Goal: Answer question/provide support

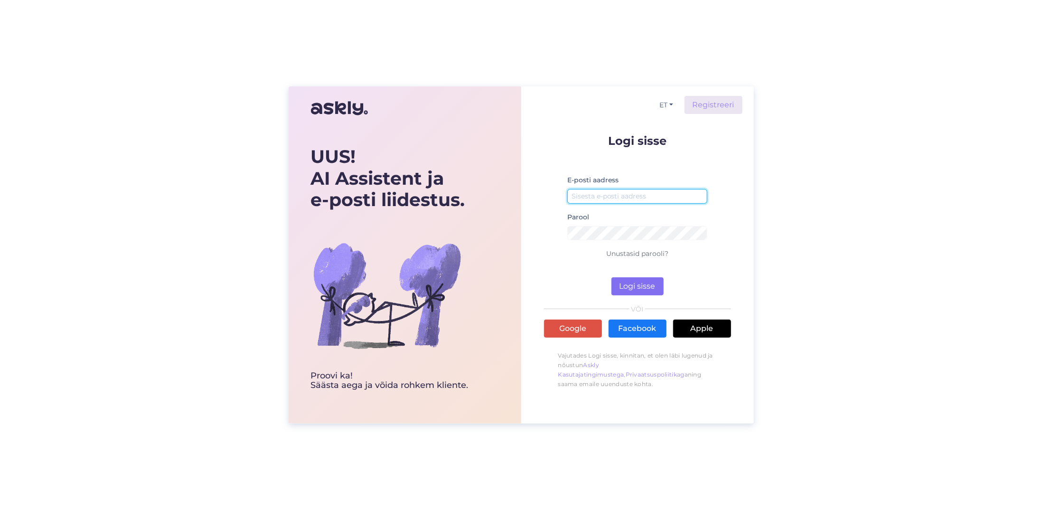
type input "[EMAIL_ADDRESS][DOMAIN_NAME]"
click at [631, 280] on button "Logi sisse" at bounding box center [638, 286] width 52 height 18
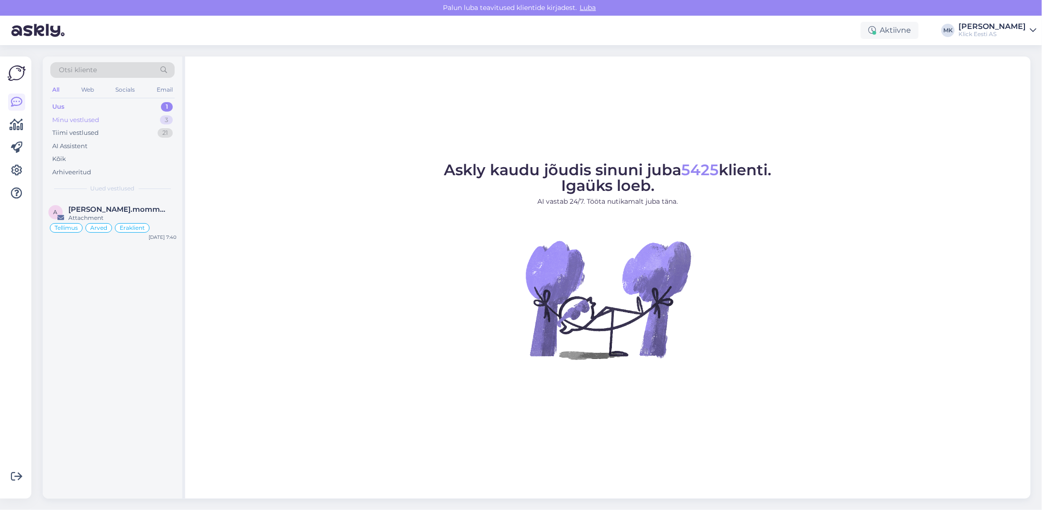
click at [82, 121] on div "Minu vestlused" at bounding box center [75, 119] width 47 height 9
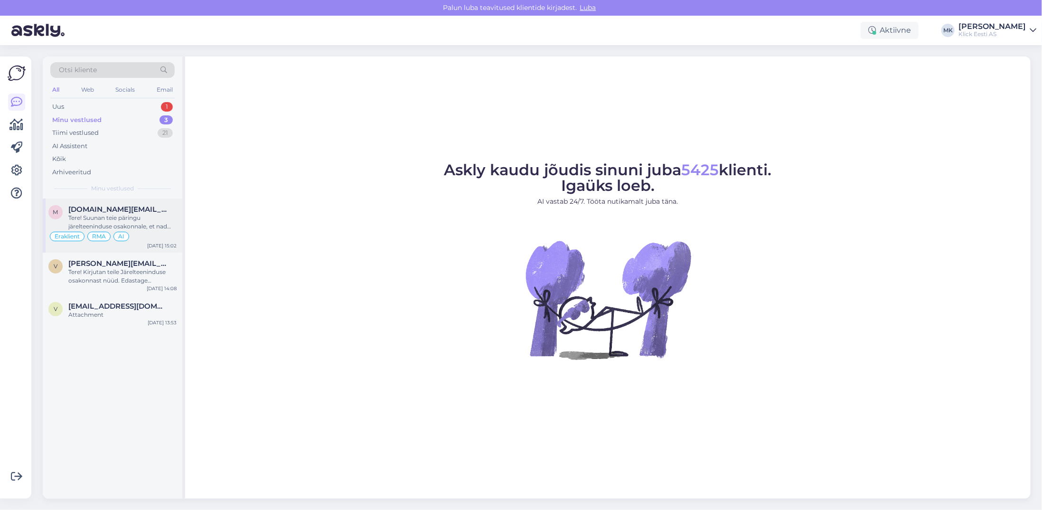
click at [148, 228] on div "Tere! Suunan teie päringu järelteeninduse osakonnale, et nad saaksid teie remon…" at bounding box center [122, 222] width 108 height 17
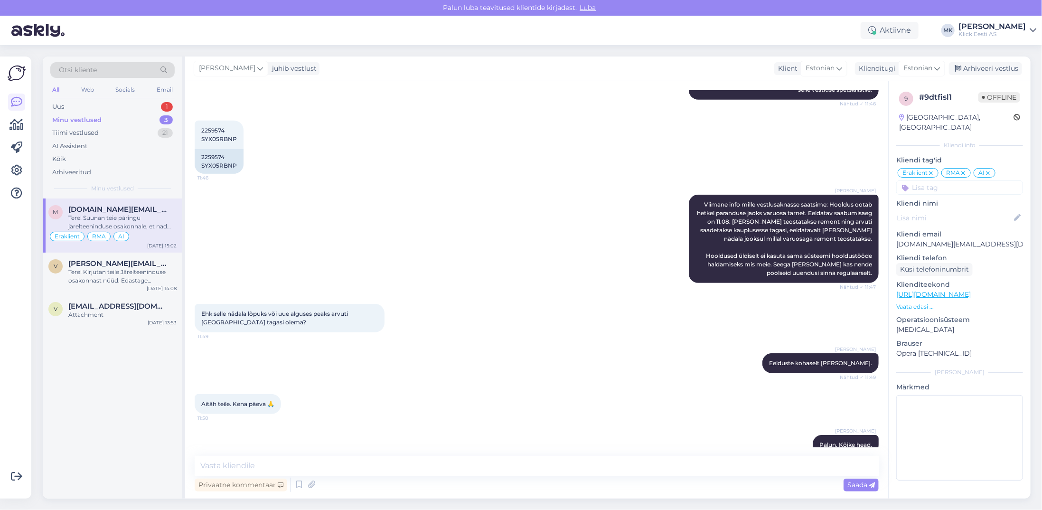
scroll to position [270, 0]
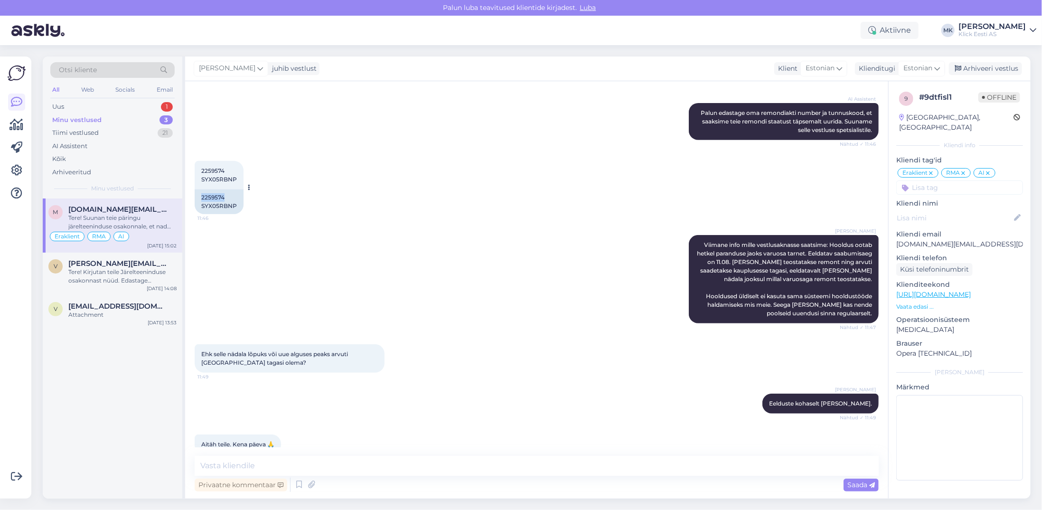
drag, startPoint x: 225, startPoint y: 194, endPoint x: 201, endPoint y: 198, distance: 23.5
click at [201, 198] on div "2259574 SYX05RBNP" at bounding box center [219, 201] width 49 height 25
copy div "2259574"
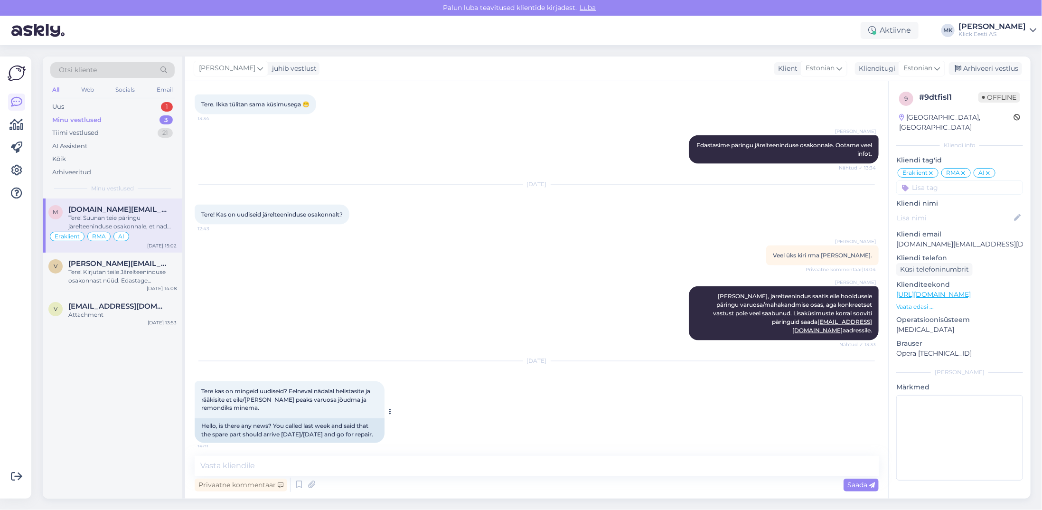
scroll to position [982, 0]
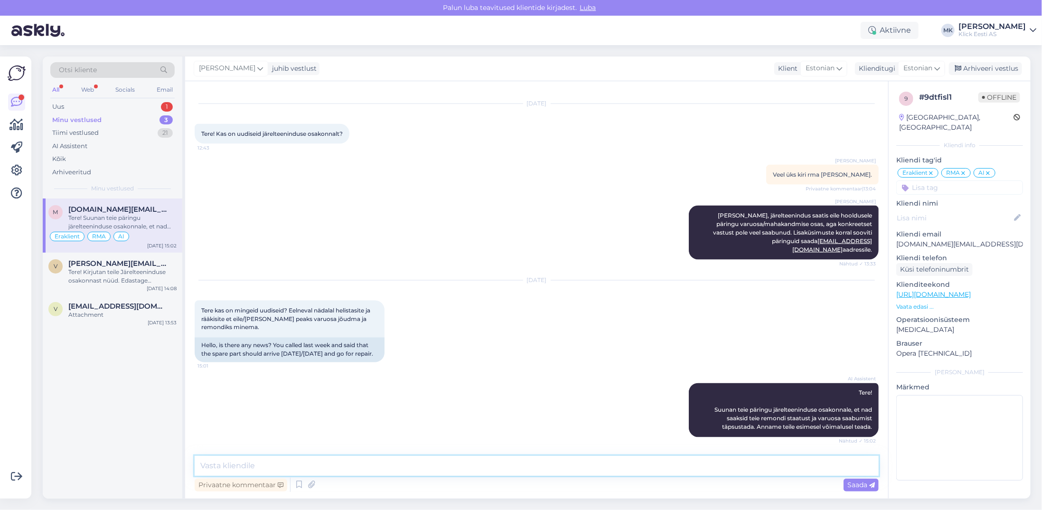
click at [246, 471] on textarea at bounding box center [537, 466] width 684 height 20
paste textarea "Vahetatud klaviatuur ja USB kaabel."
drag, startPoint x: 378, startPoint y: 464, endPoint x: 372, endPoint y: 464, distance: 6.7
click at [372, 464] on textarea "Tere! Hoolduskeskus on [PERSON_NAME] teostanud - Vahetatud klaviatuur ja USB ka…" at bounding box center [537, 466] width 684 height 20
click at [411, 469] on textarea "Tere! Hoolduskeskus on [PERSON_NAME] teostanud - vahetatud klaviatuur ja USB ka…" at bounding box center [537, 466] width 684 height 20
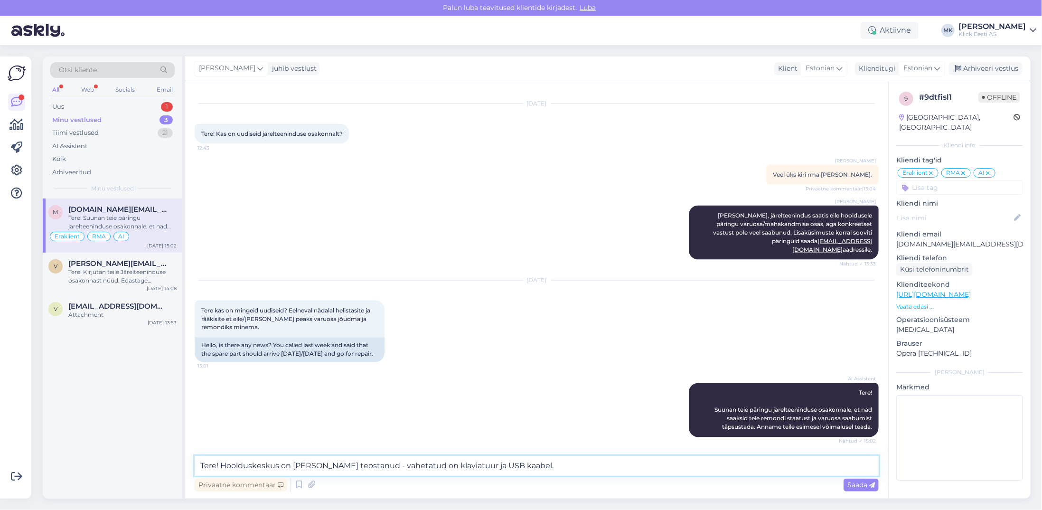
click at [222, 464] on textarea "Tere! Hoolduskeskus on [PERSON_NAME] teostanud - vahetatud on klaviatuur ja USB…" at bounding box center [537, 466] width 684 height 20
click at [664, 467] on textarea "Tere! Kirjutan nüüd Järelteeninduse Hoolduskeskus on [PERSON_NAME] teostanud - …" at bounding box center [537, 466] width 684 height 20
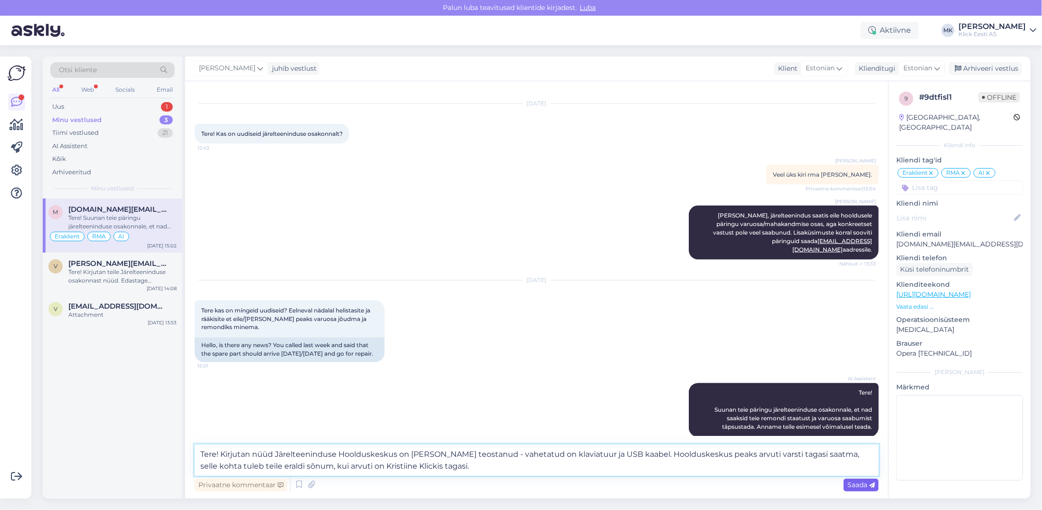
type textarea "Tere! Kirjutan nüüd Järelteeninduse Hoolduskeskus on [PERSON_NAME] teostanud - …"
click at [853, 486] on span "Saada" at bounding box center [862, 485] width 28 height 9
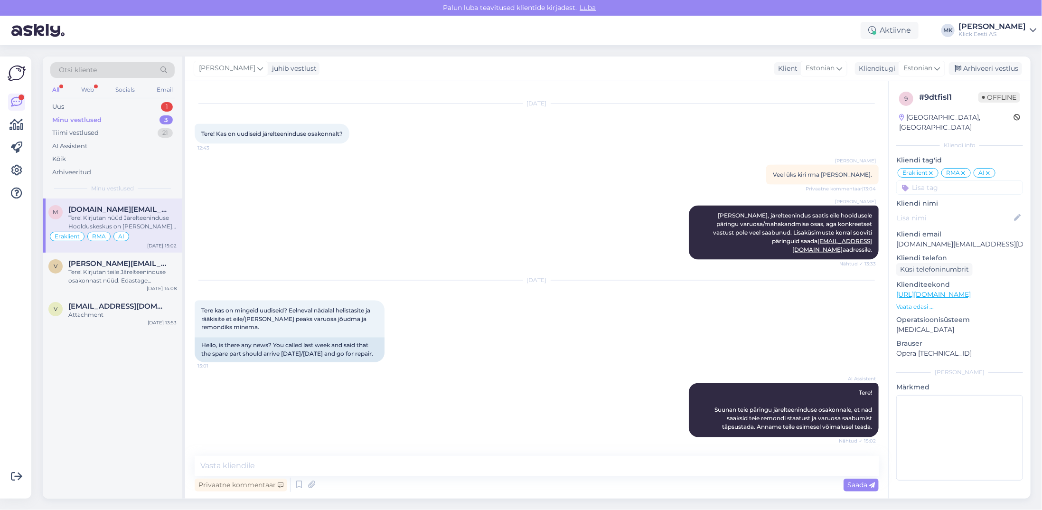
scroll to position [1048, 0]
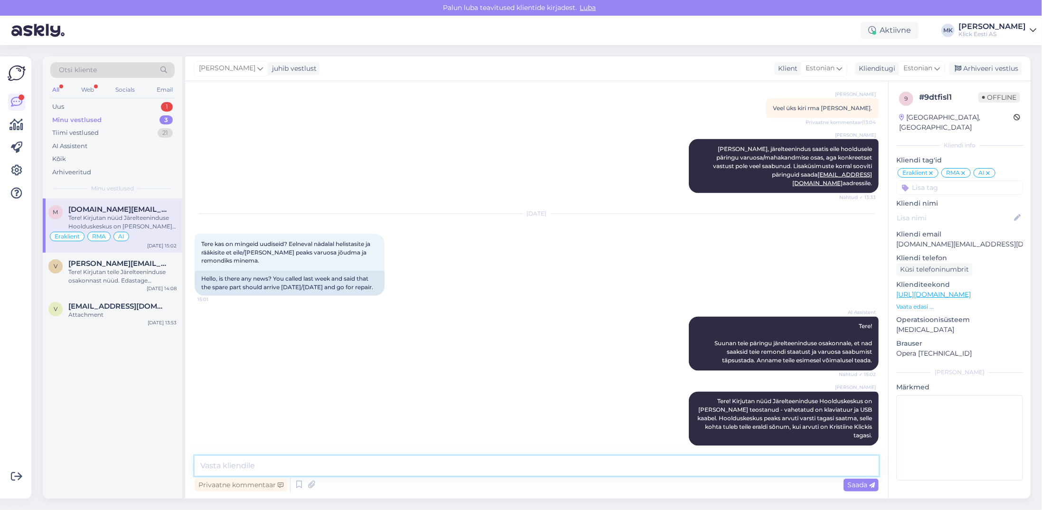
click at [306, 467] on textarea at bounding box center [537, 466] width 684 height 20
type textarea "Vabandan ebameeldivuste pärast!"
click at [857, 481] on span "Saada" at bounding box center [862, 485] width 28 height 9
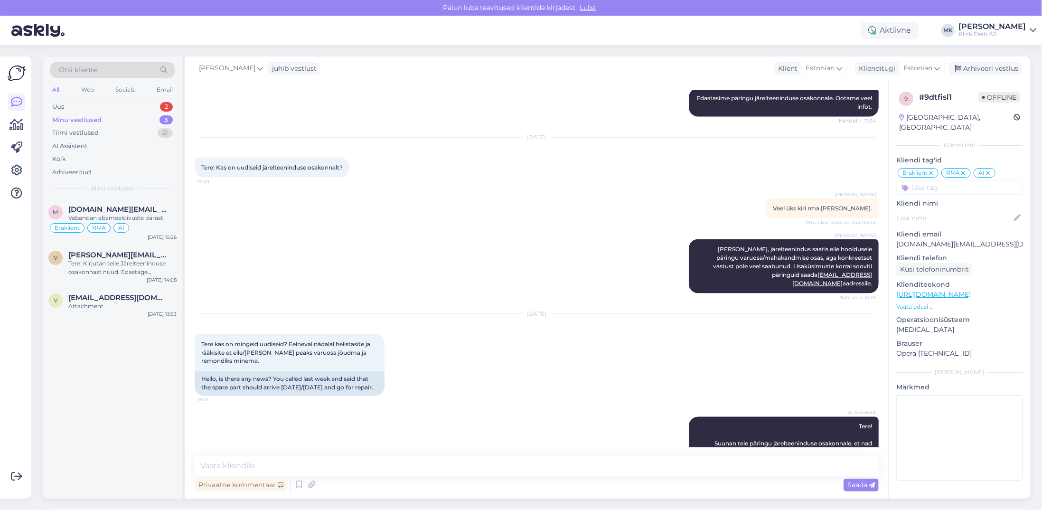
scroll to position [1089, 0]
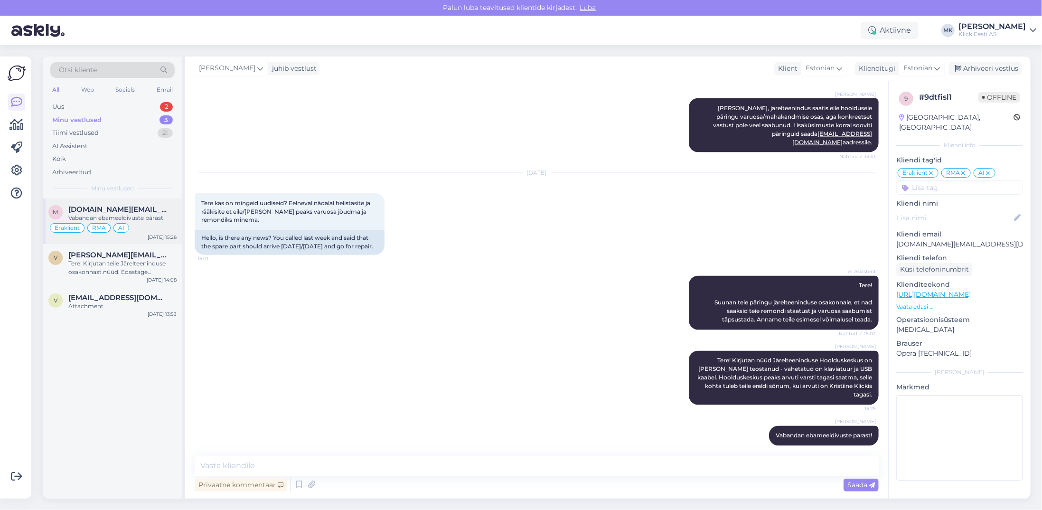
click at [145, 214] on div "Vabandan ebameeldivuste pärast!" at bounding box center [122, 218] width 108 height 9
click at [967, 68] on div "Arhiveeri vestlus" at bounding box center [985, 68] width 73 height 13
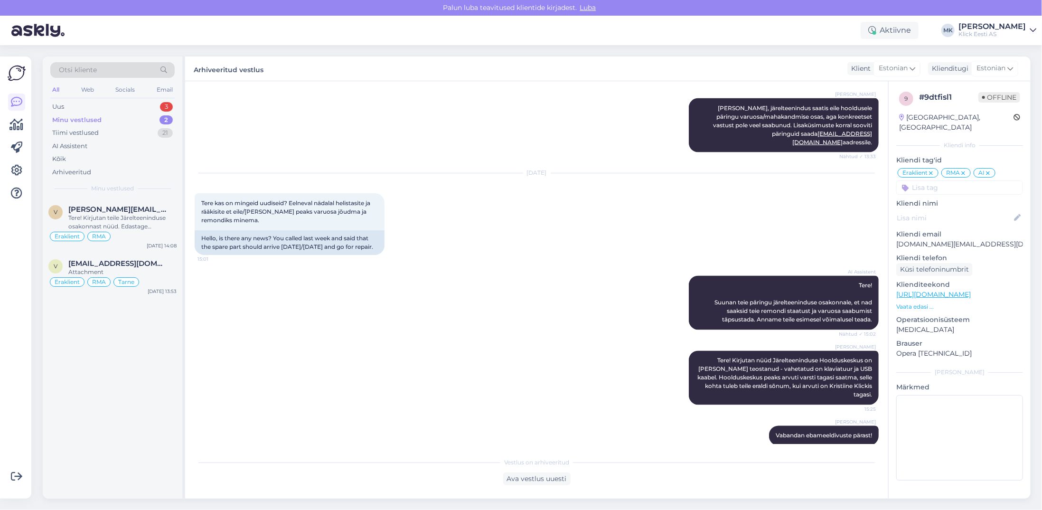
click at [94, 121] on div "Minu vestlused" at bounding box center [76, 119] width 49 height 9
click at [110, 203] on div "v [PERSON_NAME][EMAIL_ADDRESS][DOMAIN_NAME] Tere! Kirjutan teile Järelteenindus…" at bounding box center [113, 225] width 140 height 54
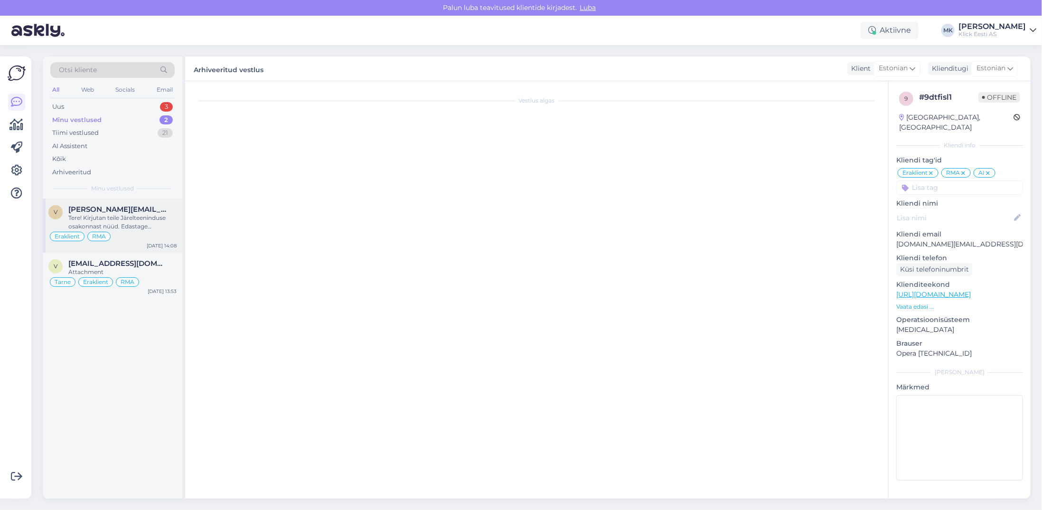
scroll to position [0, 0]
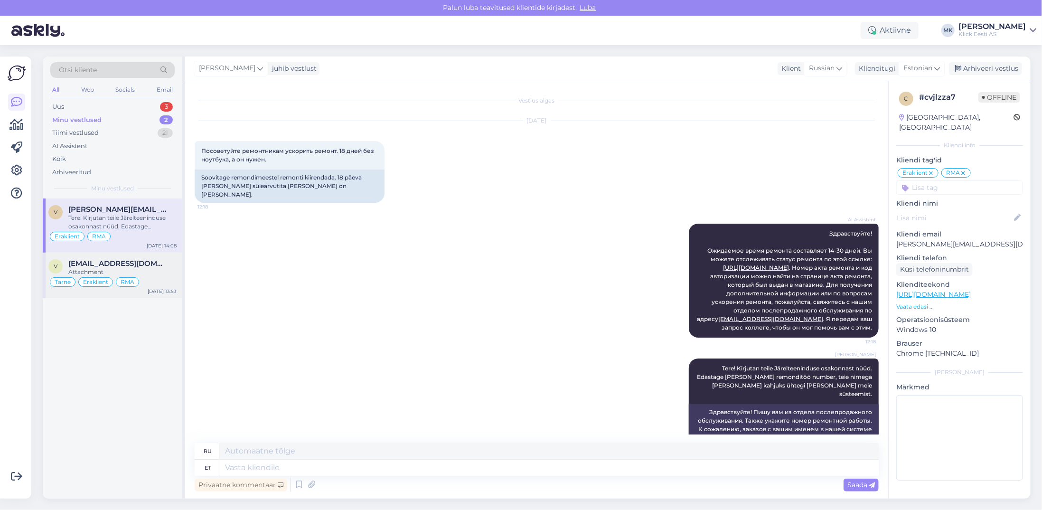
click at [122, 259] on span "[EMAIL_ADDRESS][DOMAIN_NAME]" at bounding box center [117, 263] width 99 height 9
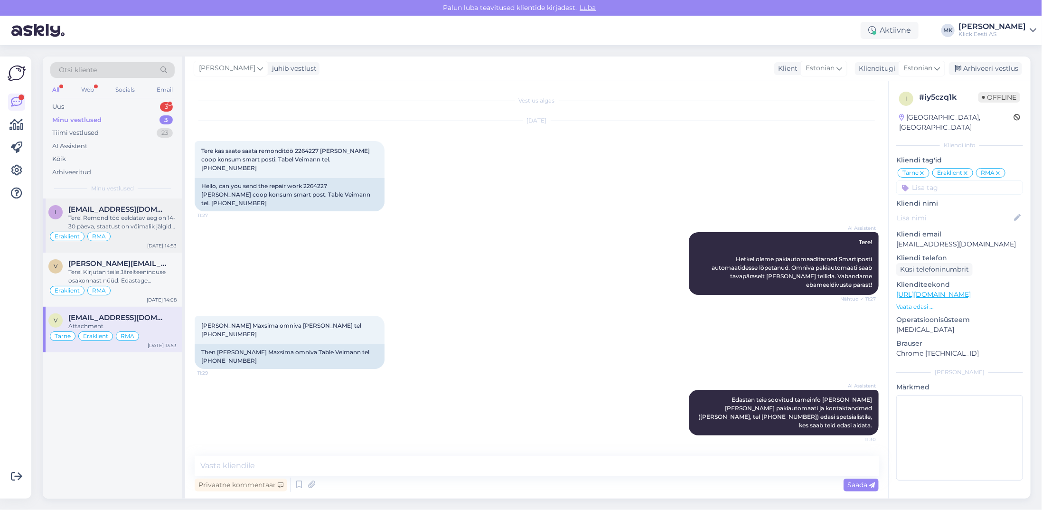
click at [119, 225] on div "Tere! Remonditöö eeldatav aeg on 14-30 päeva, staatust on võimalik jälgida siit…" at bounding box center [122, 222] width 108 height 17
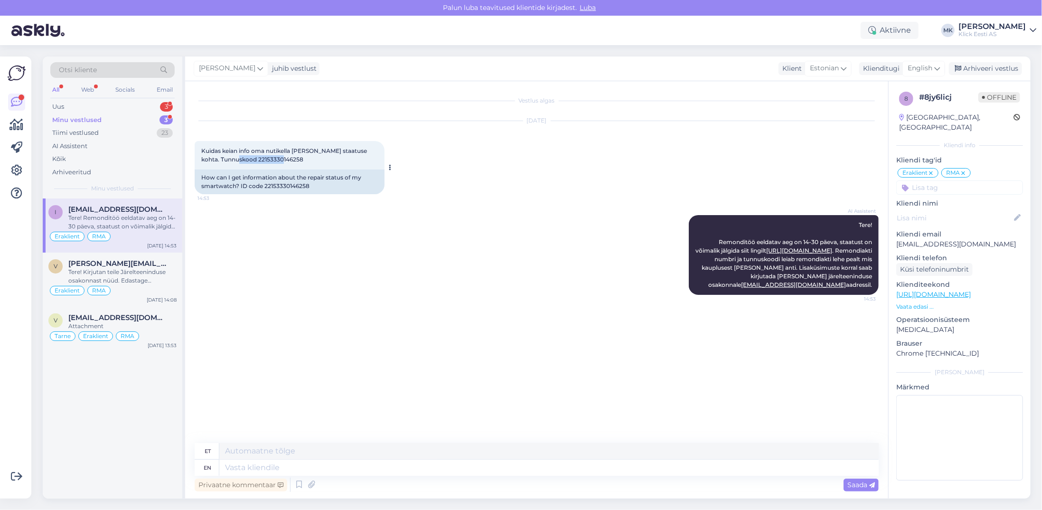
drag, startPoint x: 286, startPoint y: 159, endPoint x: 239, endPoint y: 160, distance: 47.5
click at [239, 160] on div "Kuidas keian info oma nutikella [PERSON_NAME] staatuse kohta. Tunnuskood 221533…" at bounding box center [290, 155] width 190 height 28
copy span "22153330146258"
click at [264, 465] on textarea at bounding box center [549, 468] width 660 height 16
click at [284, 453] on textarea at bounding box center [549, 451] width 660 height 16
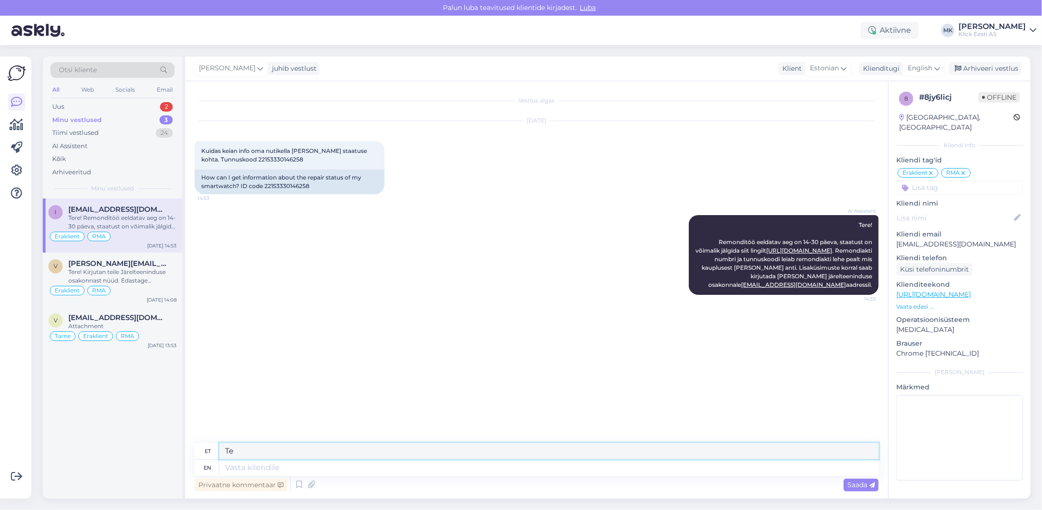
type textarea "T"
click at [345, 482] on div "Privaatne kommentaar Saada" at bounding box center [537, 485] width 684 height 18
click at [264, 465] on textarea at bounding box center [549, 468] width 660 height 16
type textarea "h"
type textarea "k"
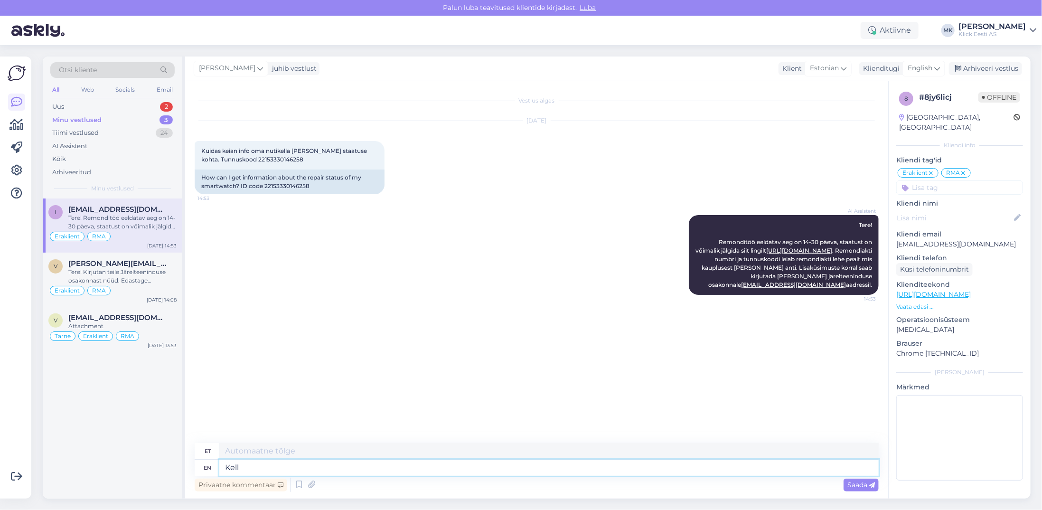
type textarea "Kell"
type textarea "[PERSON_NAME] on"
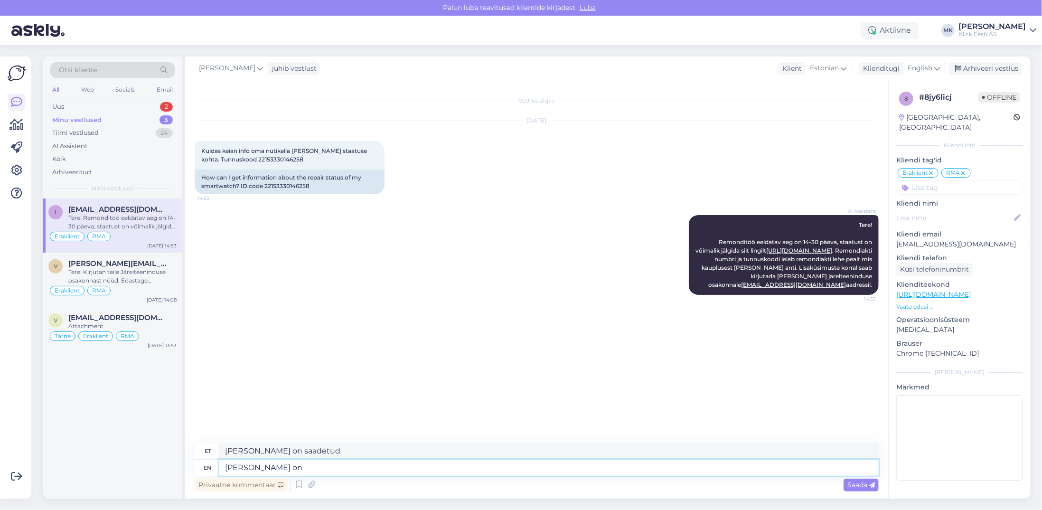
type textarea "[PERSON_NAME] on"
type textarea "[PERSON_NAME] on hetkel"
type textarea "[PERSON_NAME] on hetkel tootja j"
type textarea "[PERSON_NAME] on hetkel tootja"
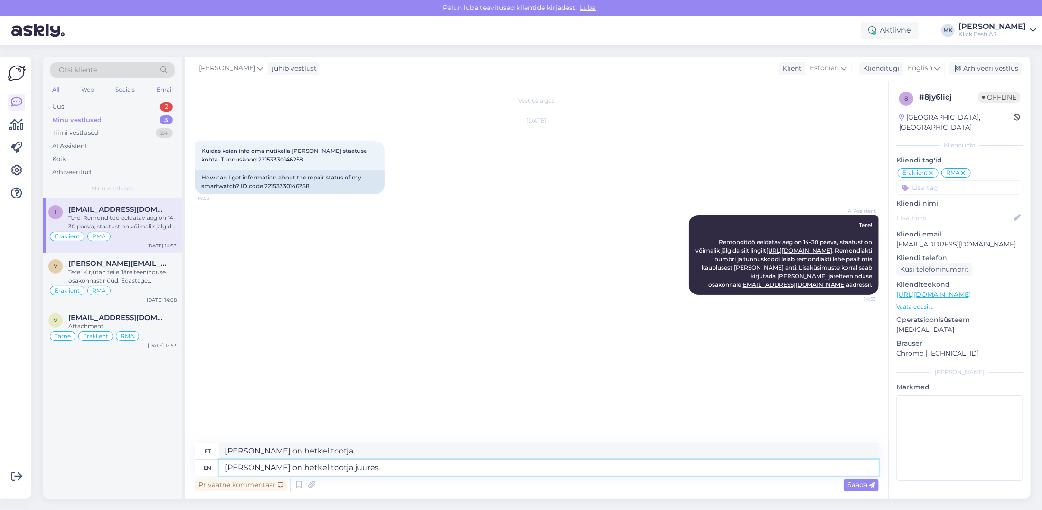
type textarea "[PERSON_NAME] on hetkel tootja juures"
type textarea "[PERSON_NAME] on hetkel tootja juures hoolduskeskuses j"
type textarea "[PERSON_NAME] on hetkel tootja juures hoolduskeskuses"
type textarea "[PERSON_NAME] on hetkel tootja juures hoolduskeskuses kontrollis,"
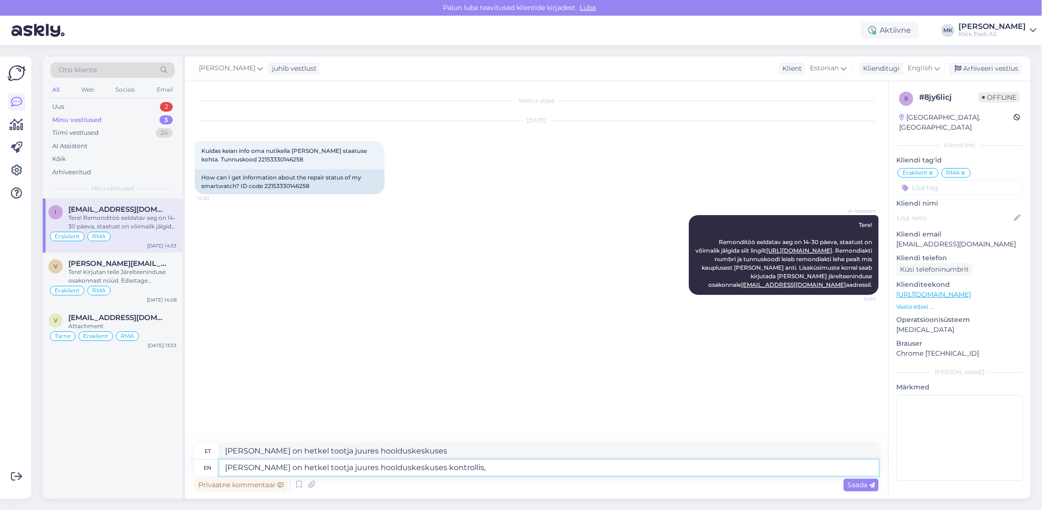
type textarea "[PERSON_NAME] on hetkel tootja juures hoolduskeskuse kontrollis,"
type textarea "[PERSON_NAME] on hetkel tootja juures hoolduskeskuses kontrollis, arvatavasti s…"
type textarea "[PERSON_NAME] on hetkel tootja juures hoolduskeskuse kontrollis, arvatavasti"
type textarea "[PERSON_NAME] on hetkel tootja juures hoolduskeskuses kontrollis, arvatavasti s…"
type textarea "[PERSON_NAME] on hetkel tootja juures hoolduskeskuse kontrollis, arvatavasti se…"
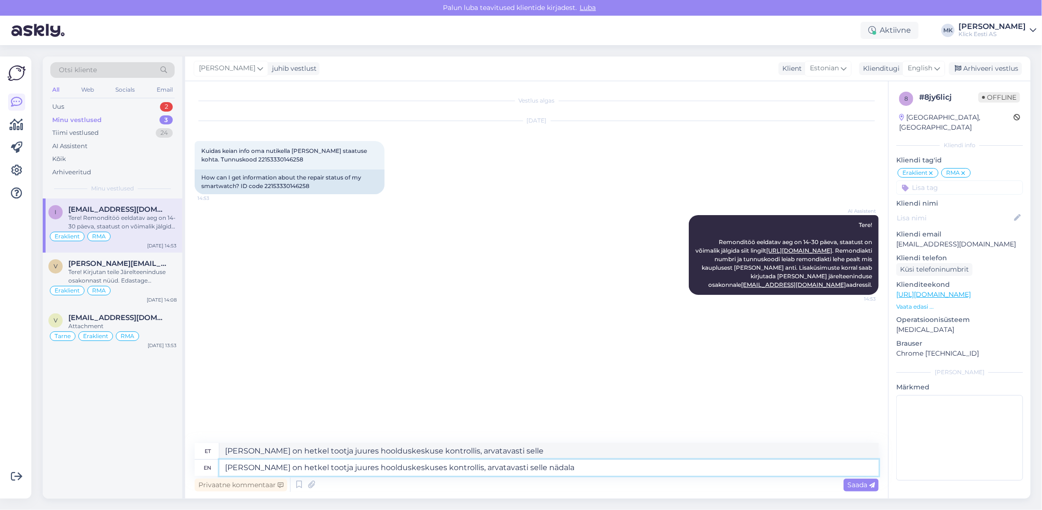
type textarea "[PERSON_NAME] on hetkel tootja juures hoolduskeskuses kontrollis, arvatavasti s…"
type textarea "[PERSON_NAME] on hetkel tootja juures hoolduskeskuse kontrollis, arvatavasti se…"
type textarea "[PERSON_NAME] on hetkel tootja juures hoolduskeskuses kontrollis, arvatavasti s…"
type textarea "[PERSON_NAME] on hetkel tootja juures hoolduskeskuse kontrollis, arvatavasti se…"
type textarea "[PERSON_NAME] on hetkel tootja juures hoolduskeskuses kontrollis, arvatavasti s…"
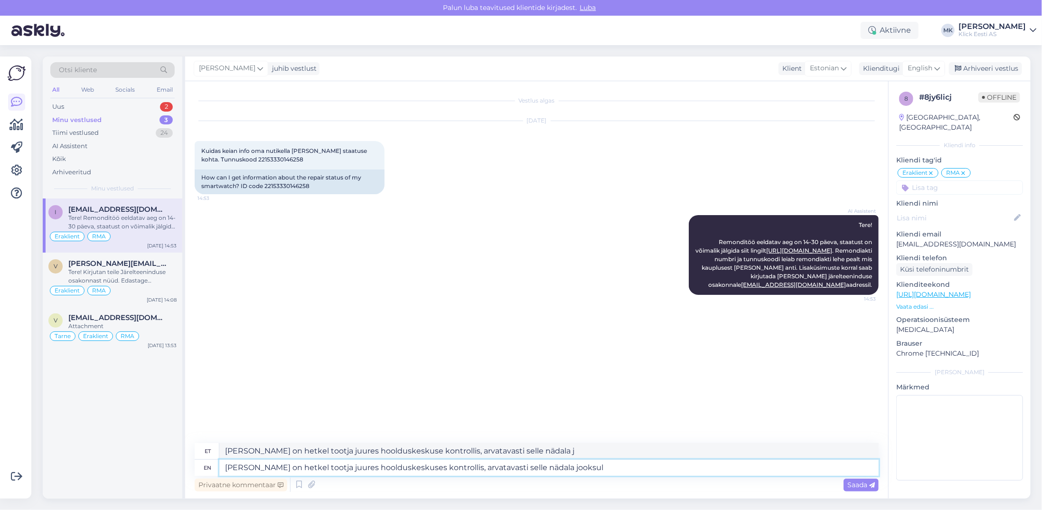
type textarea "[PERSON_NAME] on hetkel tootja juures hoolduskeskuse kontrollis, arvatavasti se…"
type textarea "[PERSON_NAME] on hetkel tootja juures hoolduskeskuses kontrollis, arvatavasti s…"
type textarea "[PERSON_NAME] on hetkel tootja juures hoolduskeskuse kontrollis, arvatavasti se…"
type textarea "[PERSON_NAME] on hetkel tootja juures hoolduskeskuses kontrollis, arvatavasti s…"
type textarea "[PERSON_NAME] on hetkel tootja juures hoolduskeskuse kontrollis, arvatavasti se…"
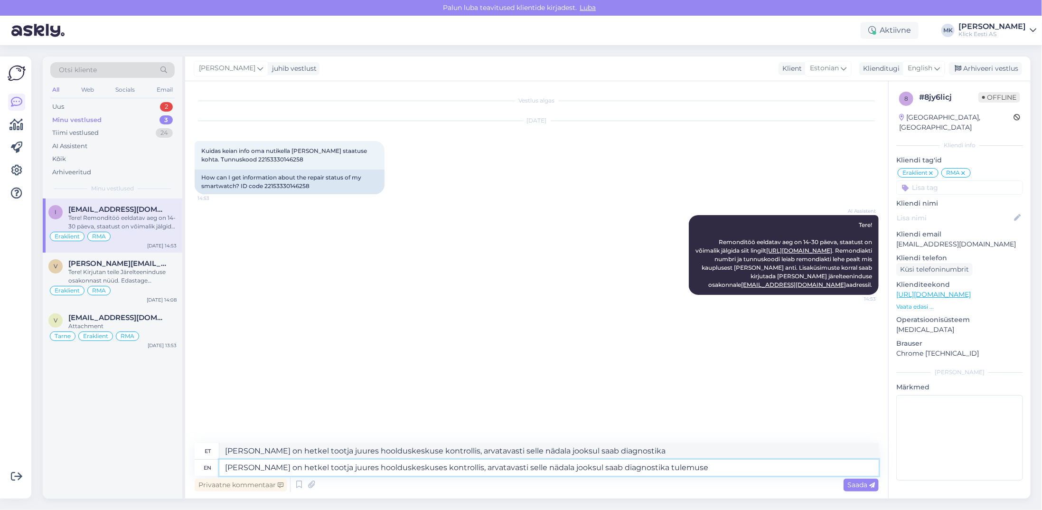
type textarea "[PERSON_NAME] on hetkel tootja juures hoolduskeskuses kontrollis, arvatavasti s…"
type textarea "[PERSON_NAME] on hetkel tootja juures hoolduskeskuse kontrollis, arvatavasti se…"
type textarea "[PERSON_NAME] on hetkel tootja juures hoolduskeskuses kontrollis, arvatavasti s…"
type textarea "[PERSON_NAME] on hetkel tootja juures hoolduskeskuse kontrollis, arvatavasti se…"
type textarea "[PERSON_NAME] on hetkel tootja juures hoolduskeskuses kontrollis, arvatavasti s…"
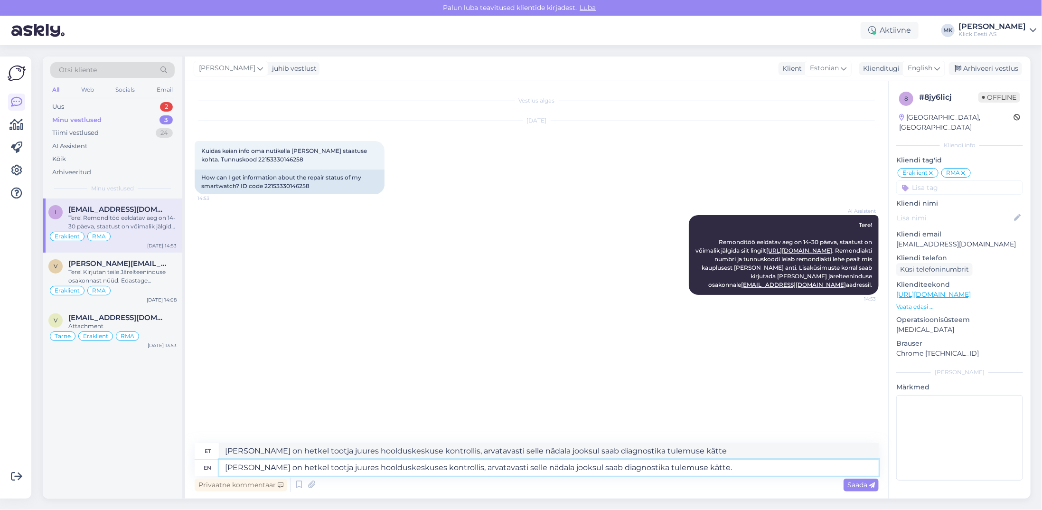
type textarea "[PERSON_NAME] on hetkel tootja juures hoolduskeskuse kontrollis, arvatavasti se…"
drag, startPoint x: 572, startPoint y: 468, endPoint x: 566, endPoint y: 470, distance: 6.5
click at [566, 470] on textarea "[PERSON_NAME] on hetkel tootja juures hoolduskeskuses kontrollis, arvatavasti s…" at bounding box center [549, 468] width 660 height 16
type textarea "[PERSON_NAME] on hetkel tootja juures hoolduskeskuses kontrollis, arvatavasti s…"
type textarea "[PERSON_NAME] on hetkel tootja juures hoolduskeskuse kontrollis, arvatavasti se…"
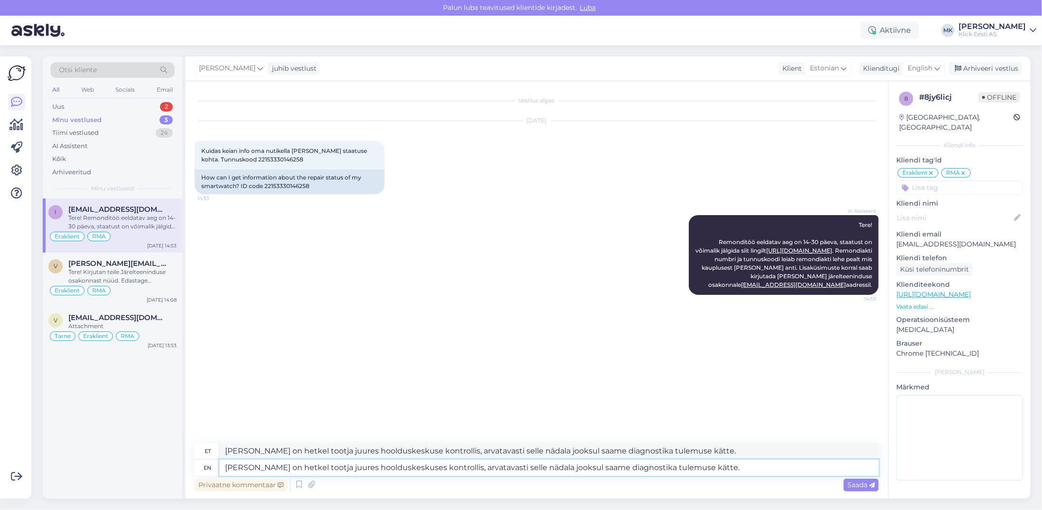
click at [719, 462] on textarea "[PERSON_NAME] on hetkel tootja juures hoolduskeskuses kontrollis, arvatavasti s…" at bounding box center [549, 468] width 660 height 16
type textarea "[PERSON_NAME] on hetkel tootja juures hoolduskeskuses kontrollis, arvatavasti s…"
type textarea "[PERSON_NAME] on hetkel tootja juures hoolduskeskuse kontrollis, arvatavasti se…"
type textarea "[PERSON_NAME] on hetkel tootja juures hoolduskeskuses kontrollis, arvatavasti s…"
type textarea "[PERSON_NAME] on hetkel tootja juures hoolduskeskuse kontrollis, arvatavasti se…"
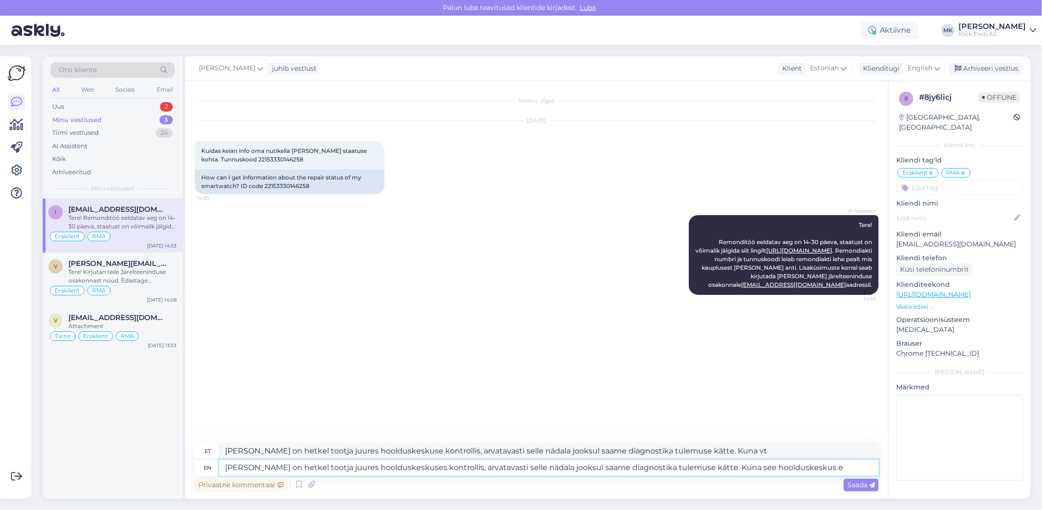
type textarea "[PERSON_NAME] on hetkel tootja juures hoolduskeskuses kontrollis, arvatavasti s…"
type textarea "[PERSON_NAME] on hetkel tootja juures hoolduskeskuse kontrollis, arvatavasti se…"
type textarea "[PERSON_NAME] on hetkel tootja juures hoolduskeskuses kontrollis, arvatavasti s…"
type textarea "[PERSON_NAME] on hetkel tootja juures hoolduskeskuse kontrollis, arvatavasti se…"
type textarea "[PERSON_NAME] on hetkel tootja juures hoolduskeskuses kontrollis, arvatavasti s…"
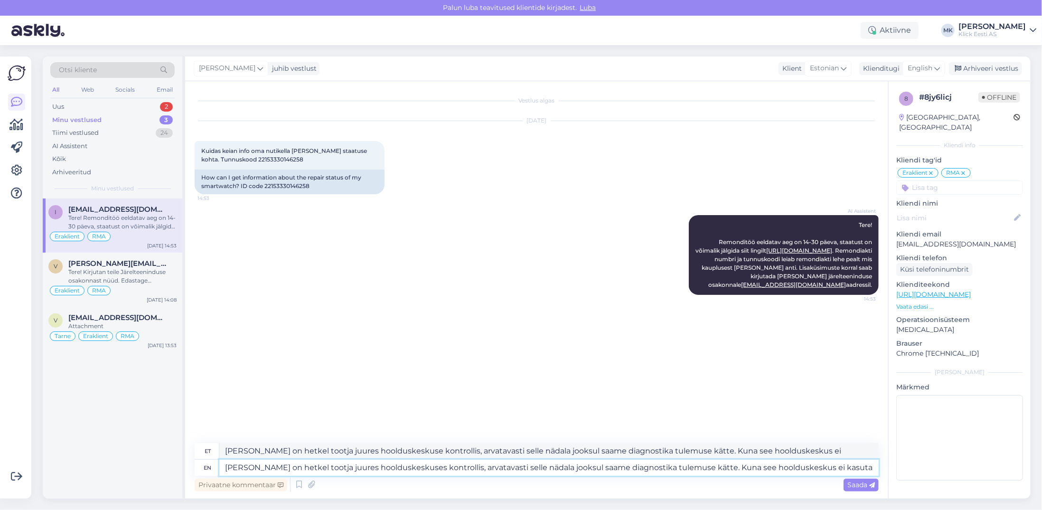
type textarea "[PERSON_NAME] on hetkel tootja juures hoolduskeskuse kontrollis, arvatavasti se…"
type textarea "[PERSON_NAME] on hetkel tootja juures hoolduskeskuses kontrollis, arvatavasti s…"
type textarea "[PERSON_NAME] on hetkel tootja juures hoolduskeskuse kontrollis, arvatavasti se…"
type textarea "[PERSON_NAME] on hetkel tootja juures hoolduskeskuses kontrollis, arvatavasti s…"
type textarea "[PERSON_NAME] on hetkel tootja juures hoolduskeskuse kontrollis, arvatavasti se…"
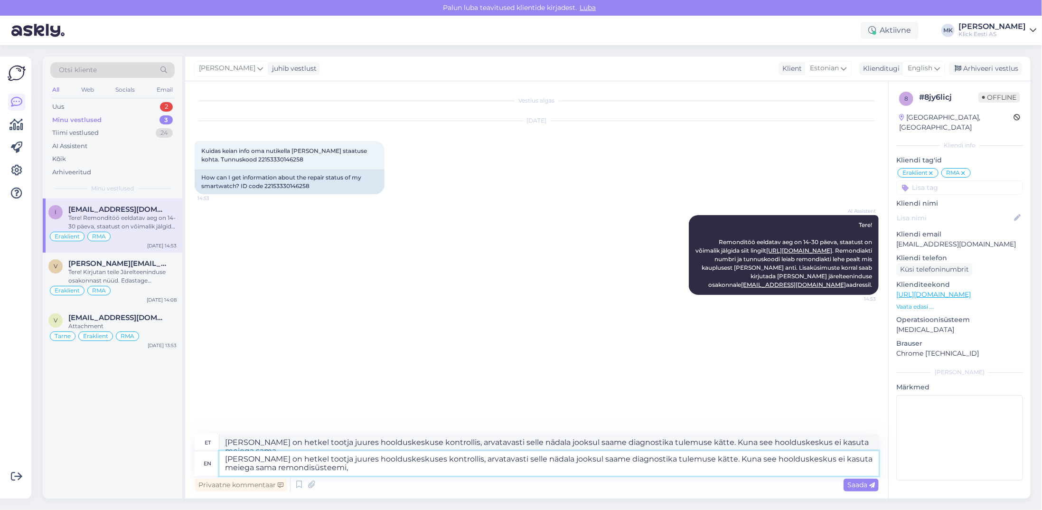
type textarea "[PERSON_NAME] on hetkel tootja juures hoolduskeskuses kontrollis, arvatavasti s…"
type textarea "[PERSON_NAME] on hetkel tootja juures hoolduskeskuse kontrollis, arvatavasti se…"
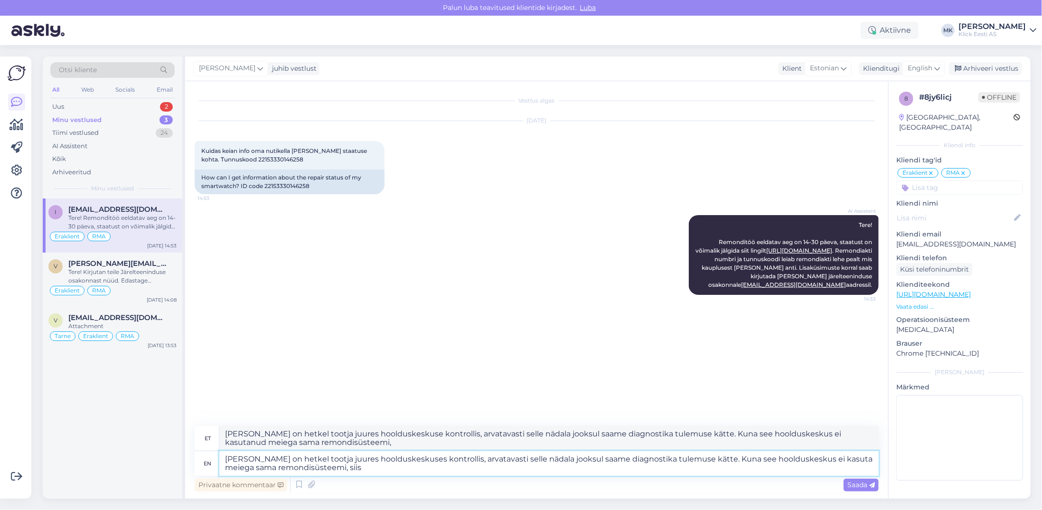
type textarea "[PERSON_NAME] on hetkel tootja juures hoolduskeskuses kontrollis, arvatavasti s…"
type textarea "[PERSON_NAME] on hetkel tootja juures hoolduskeskuse kontrollis, arvatavasti se…"
type textarea "[PERSON_NAME] on hetkel tootja juures hoolduskeskuses kontrollis, arvatavasti s…"
type textarea "[PERSON_NAME] on hetkel tootja juures hoolduskeskuse kontrollis, arvatavasti se…"
type textarea "[PERSON_NAME] on hetkel tootja juures hoolduskeskuses kontrollis, arvatavasti s…"
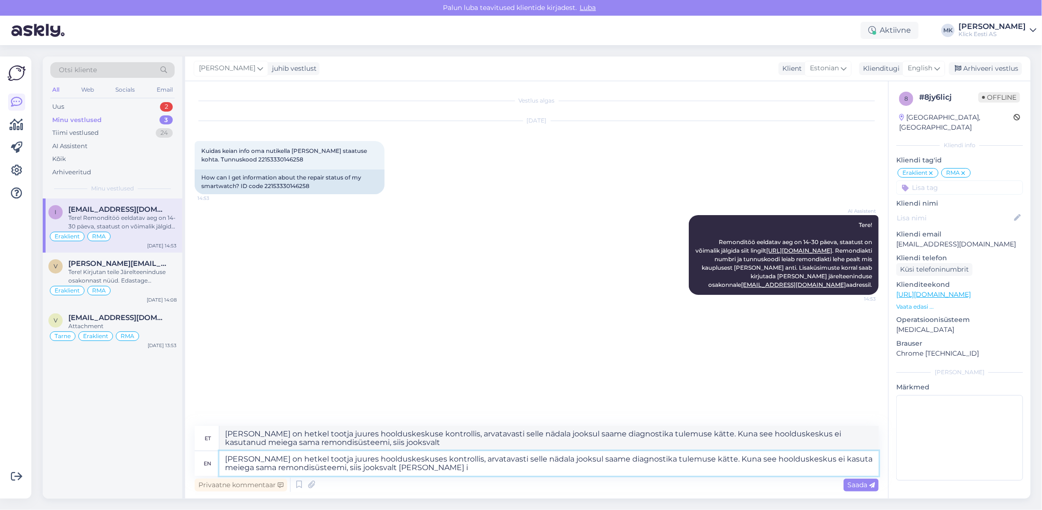
type textarea "[PERSON_NAME] on hetkel tootja juures hoolduskeskuse kontrollis, arvatavasti se…"
type textarea "[PERSON_NAME] on hetkel tootja juures hoolduskeskuses kontrollis, arvatavasti s…"
type textarea "[PERSON_NAME] on hetkel tootja juures hoolduskeskuse kontrollis, arvatavasti se…"
type textarea "[PERSON_NAME] on hetkel tootja juures hoolduskeskuses kontrollis, arvatavasti s…"
type textarea "[PERSON_NAME] on hetkel tootja juures hoolduskeskuse kontrollis, arvatavasti se…"
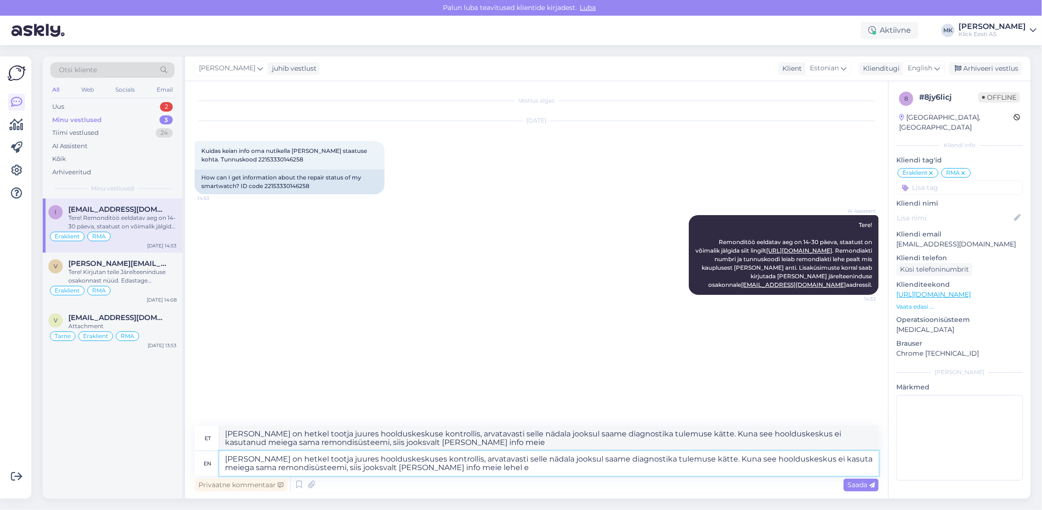
type textarea "[PERSON_NAME] on hetkel tootja juures hoolduskeskuses kontrollis, arvatavasti s…"
type textarea "[PERSON_NAME] on hetkel tootja juures hoolduskeskuse kontrollis, arvatavasti se…"
type textarea "[PERSON_NAME] on hetkel tootja juures hoolduskeskuses kontrollis, arvatavasti s…"
type textarea "[PERSON_NAME] on hetkel tootja juures hoolduskeskuse kontrollis, arvatavasti se…"
type textarea "[PERSON_NAME] on hetkel tootja juures hoolduskeskuses kontrollis, arvatavasti s…"
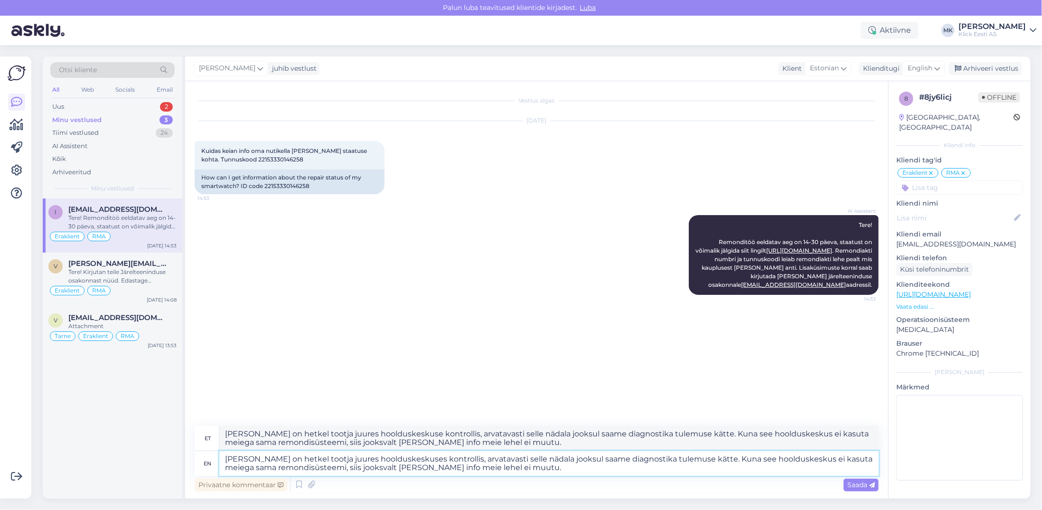
type textarea "[PERSON_NAME] on hetkel tootja juures hoolduskeskuse kontrollis, arvatavasti se…"
type textarea "[PERSON_NAME] on hetkel tootja juures hoolduskeskuses kontrollis, arvatavasti s…"
click at [854, 482] on span "Saada" at bounding box center [862, 485] width 28 height 9
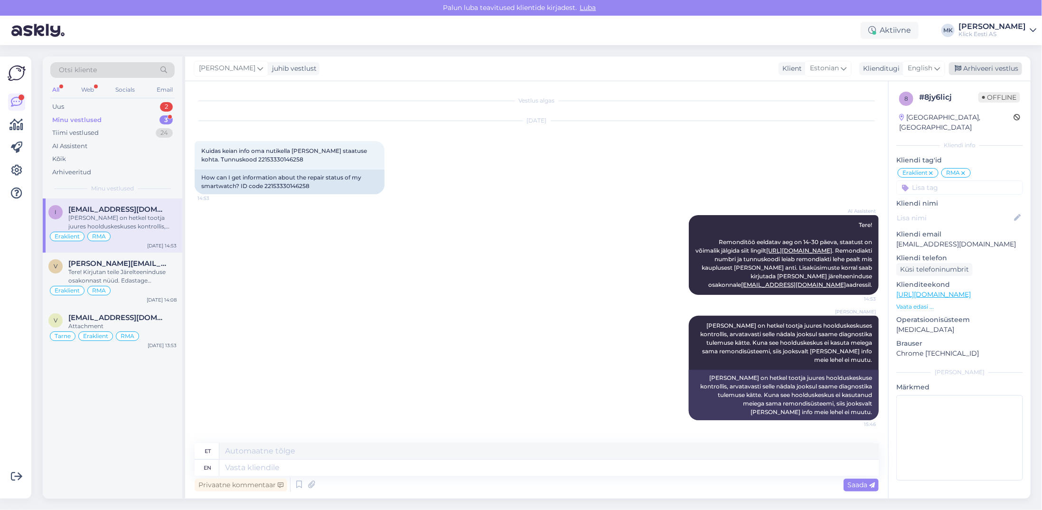
click at [969, 73] on div "Arhiveeri vestlus" at bounding box center [985, 68] width 73 height 13
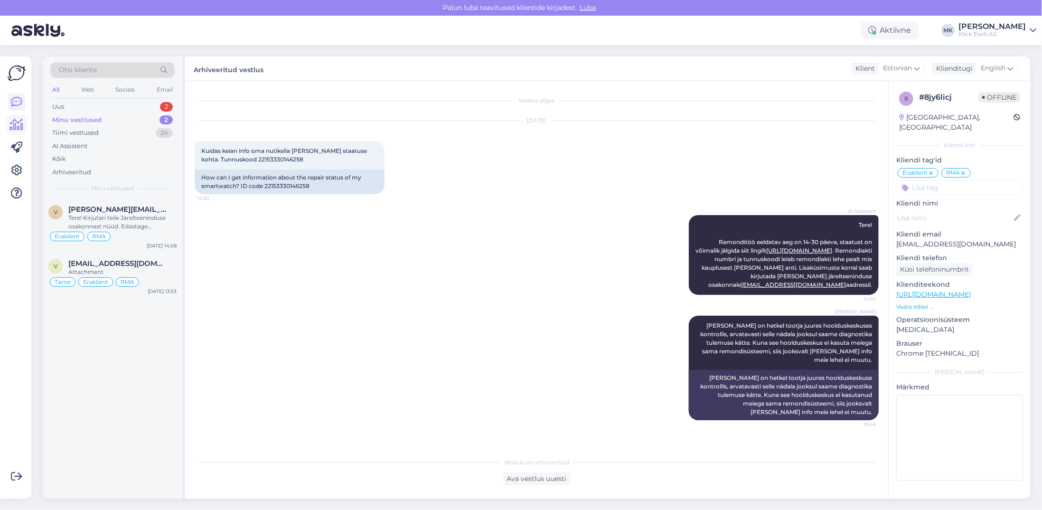
click at [18, 122] on icon at bounding box center [17, 124] width 14 height 11
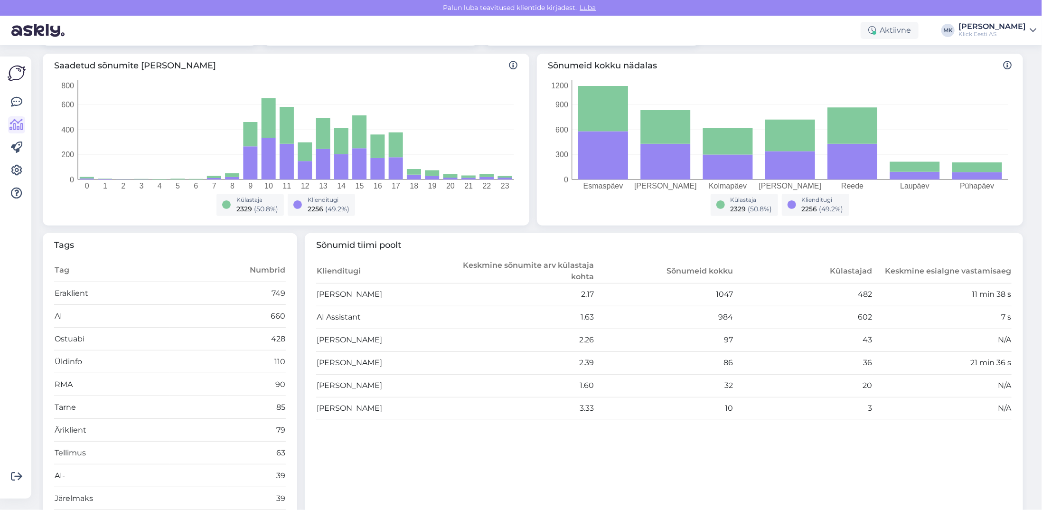
scroll to position [142, 0]
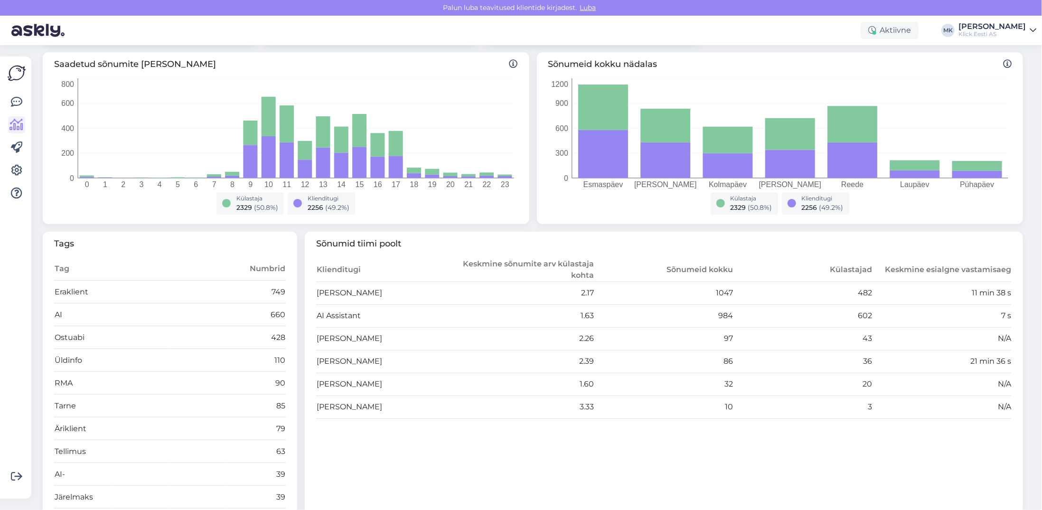
click at [998, 28] on div "[PERSON_NAME]" at bounding box center [992, 27] width 67 height 8
click at [945, 93] on div "Logi välja" at bounding box center [952, 96] width 169 height 17
